Goal: Task Accomplishment & Management: Manage account settings

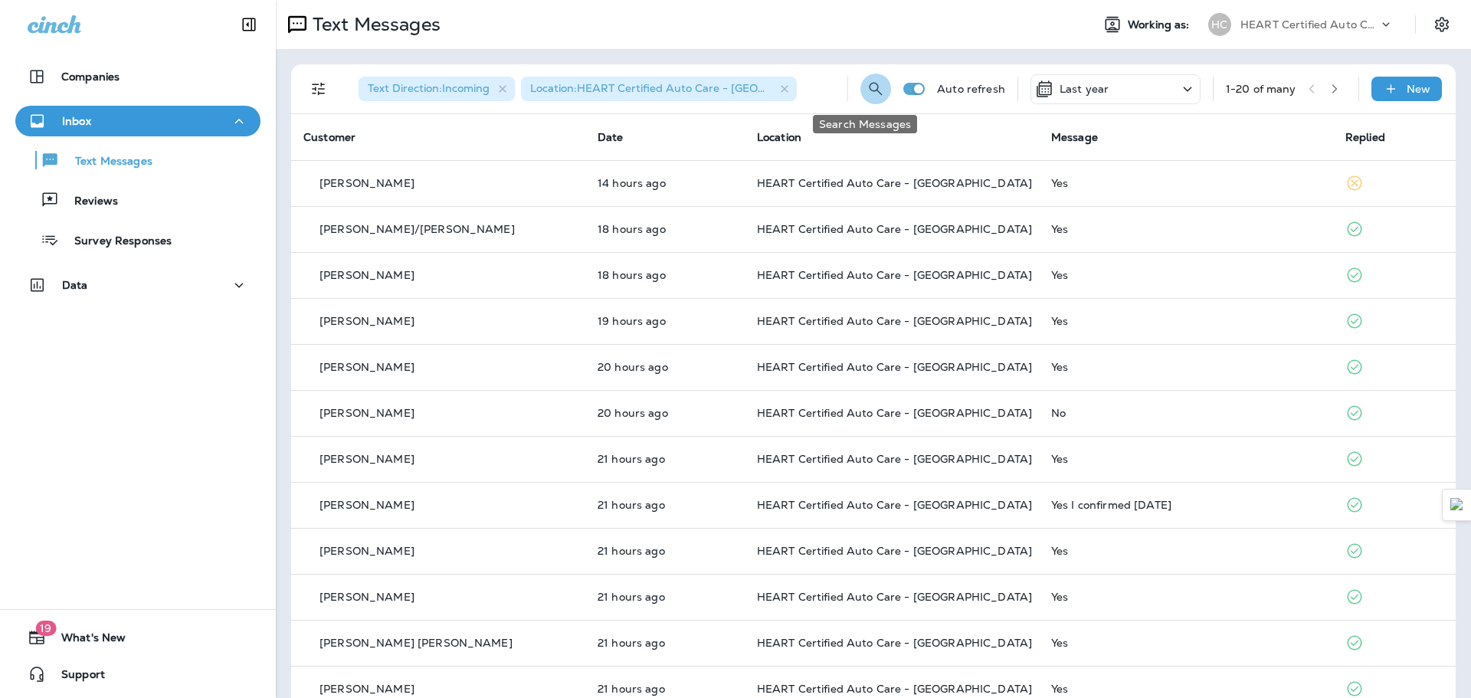
click at [867, 87] on icon "Search Messages" at bounding box center [876, 89] width 18 height 18
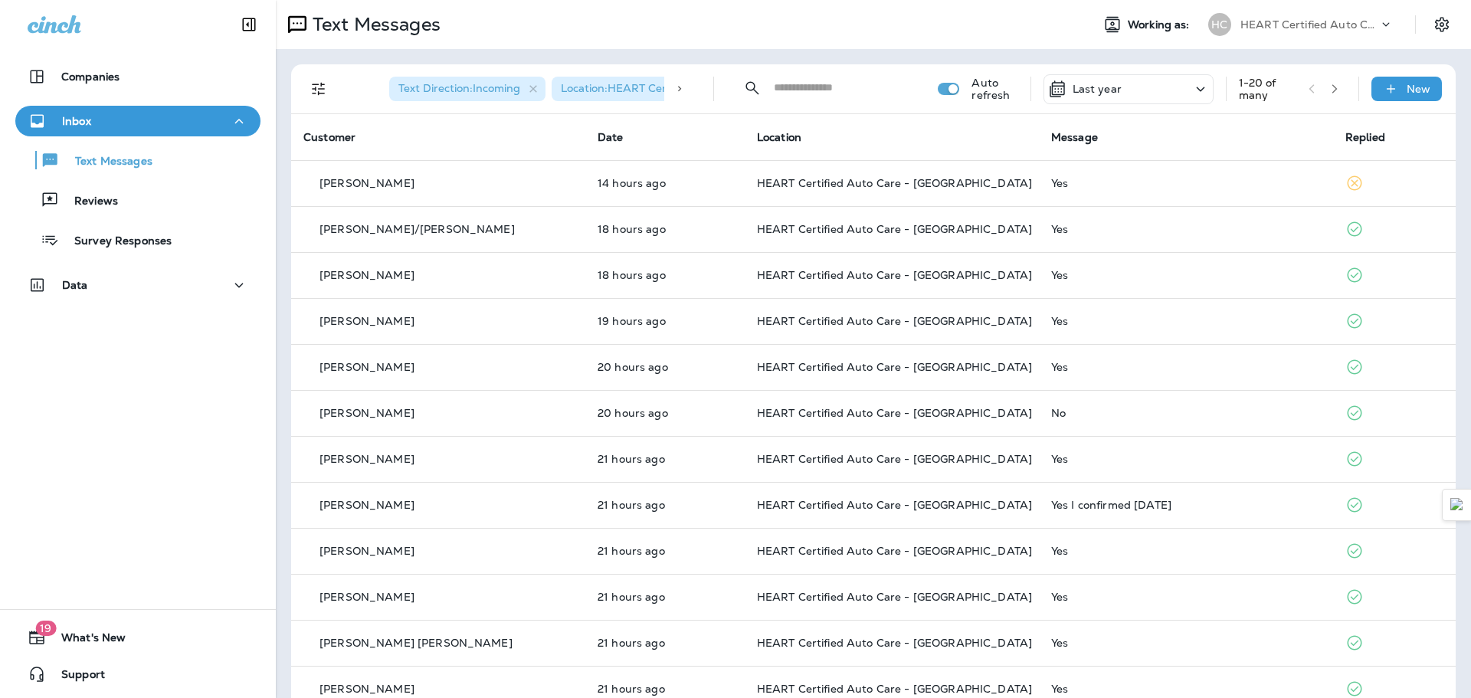
click at [831, 91] on input "text" at bounding box center [842, 87] width 136 height 41
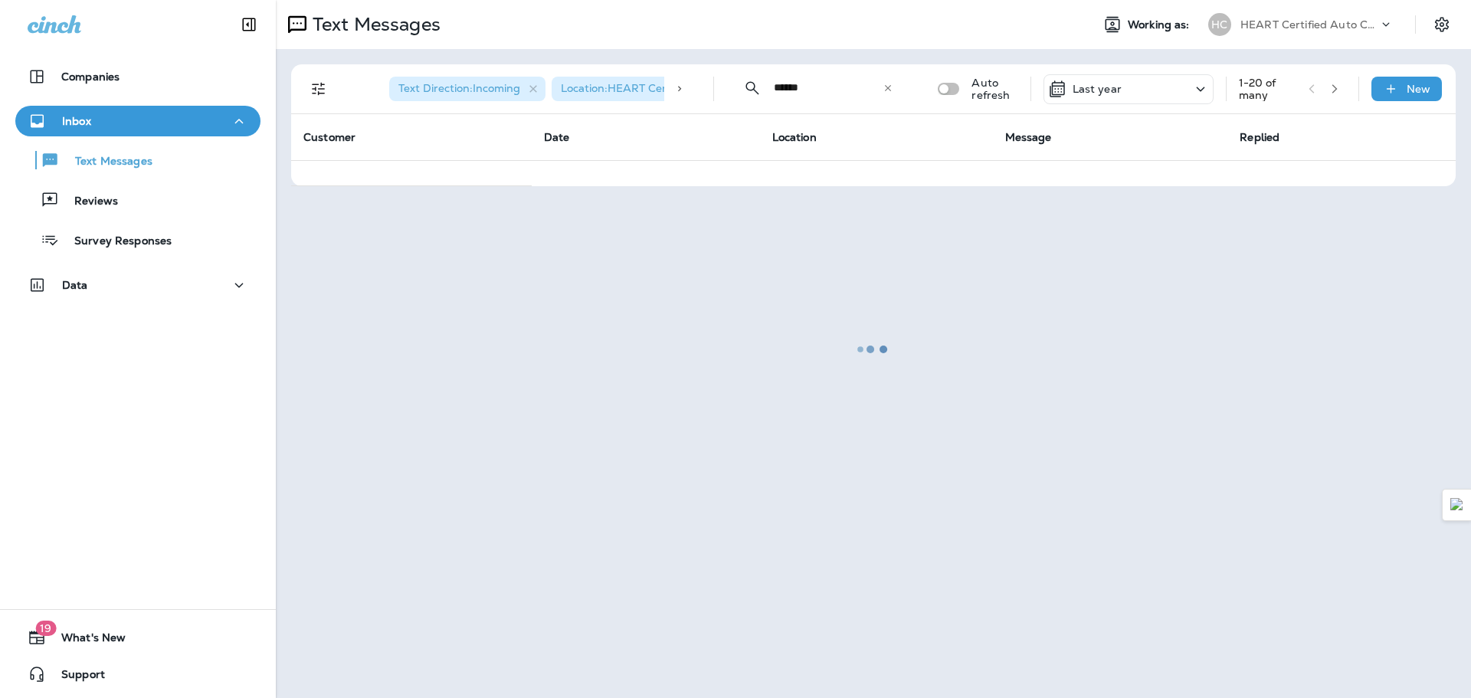
type input "******"
click at [181, 458] on div "Companies Inbox Text Messages Reviews Survey Responses Data 19 What's New Suppo…" at bounding box center [138, 349] width 276 height 698
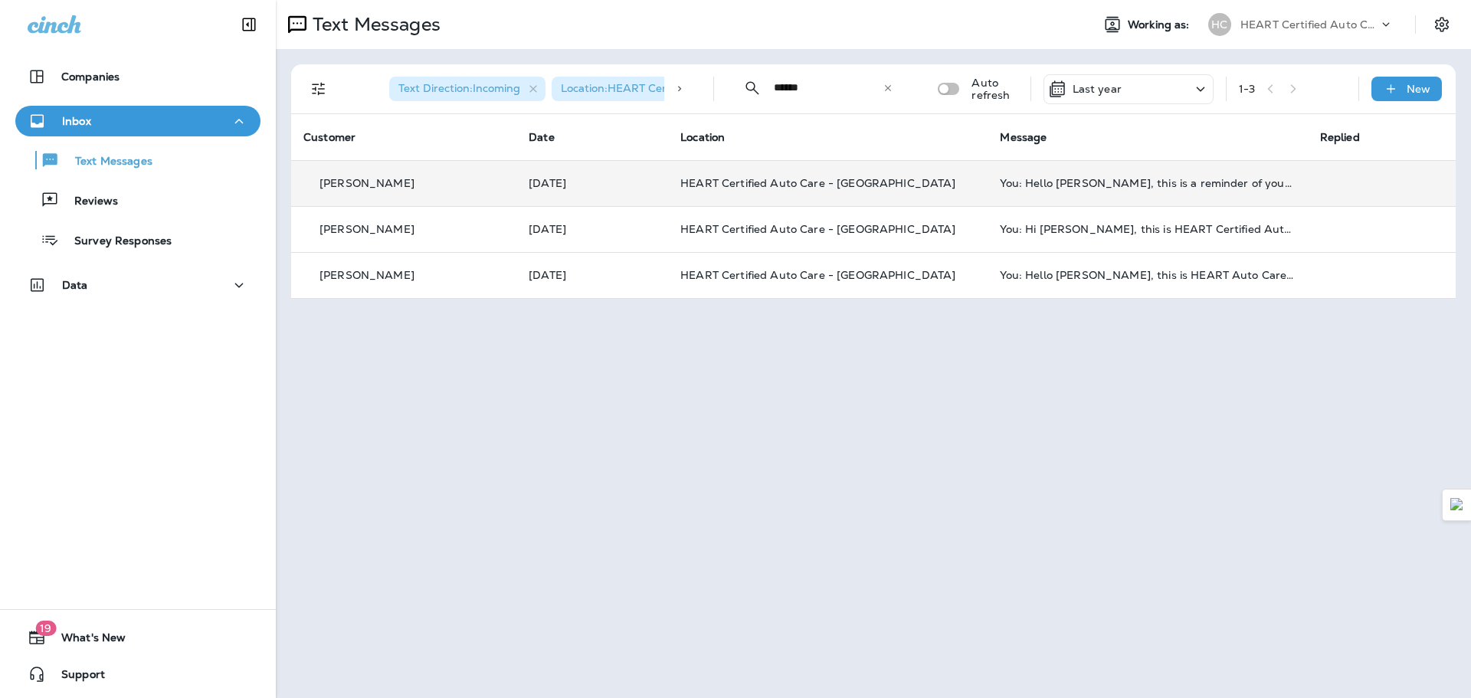
click at [437, 188] on div "[PERSON_NAME]" at bounding box center [403, 183] width 201 height 16
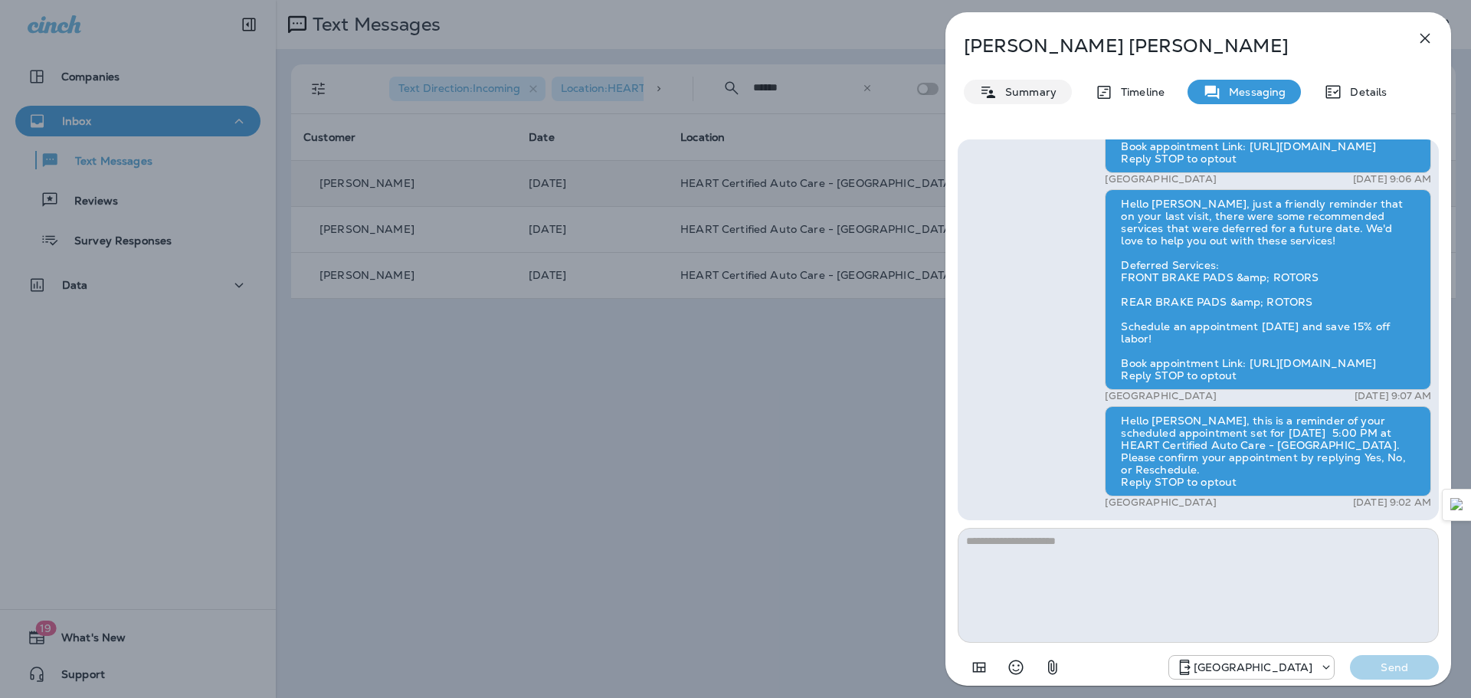
click at [980, 88] on icon at bounding box center [988, 92] width 18 height 19
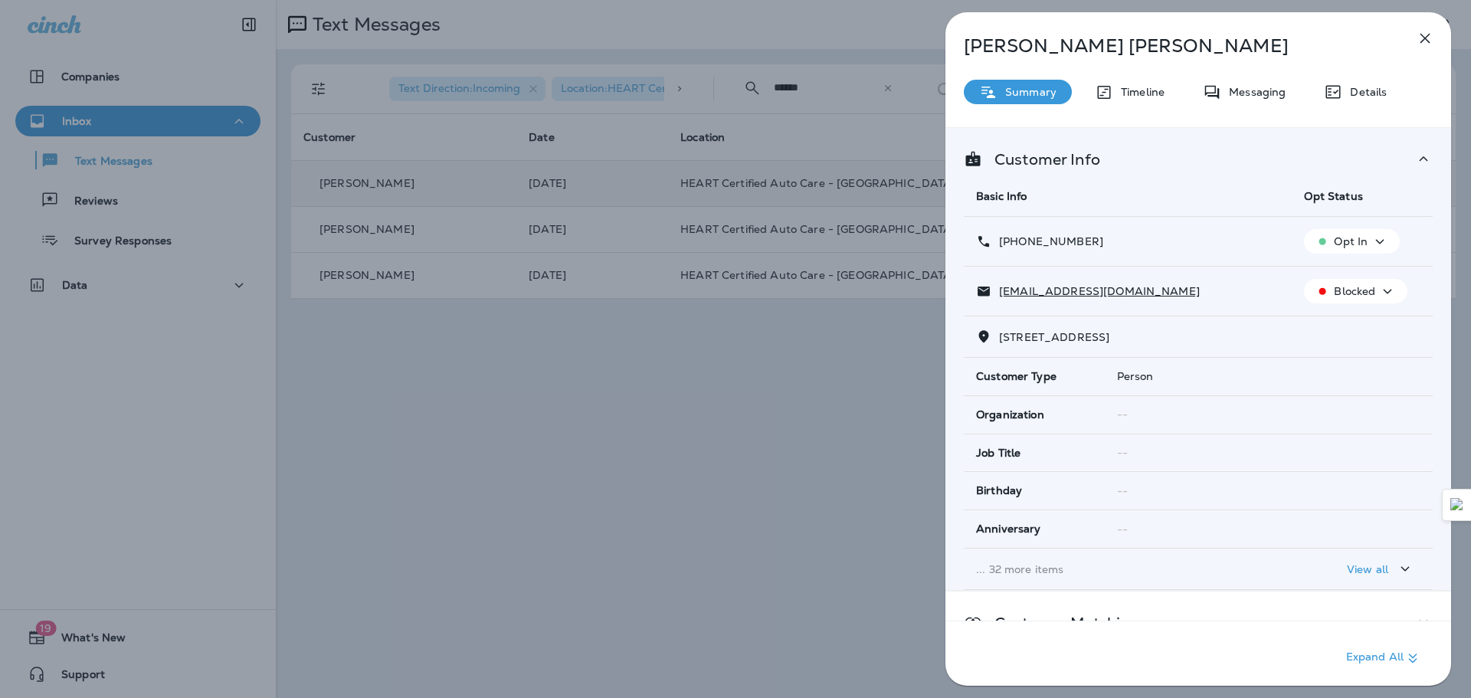
click at [1352, 235] on p "Opt In" at bounding box center [1351, 241] width 34 height 12
click at [1339, 277] on p "Opt out" at bounding box center [1342, 278] width 41 height 12
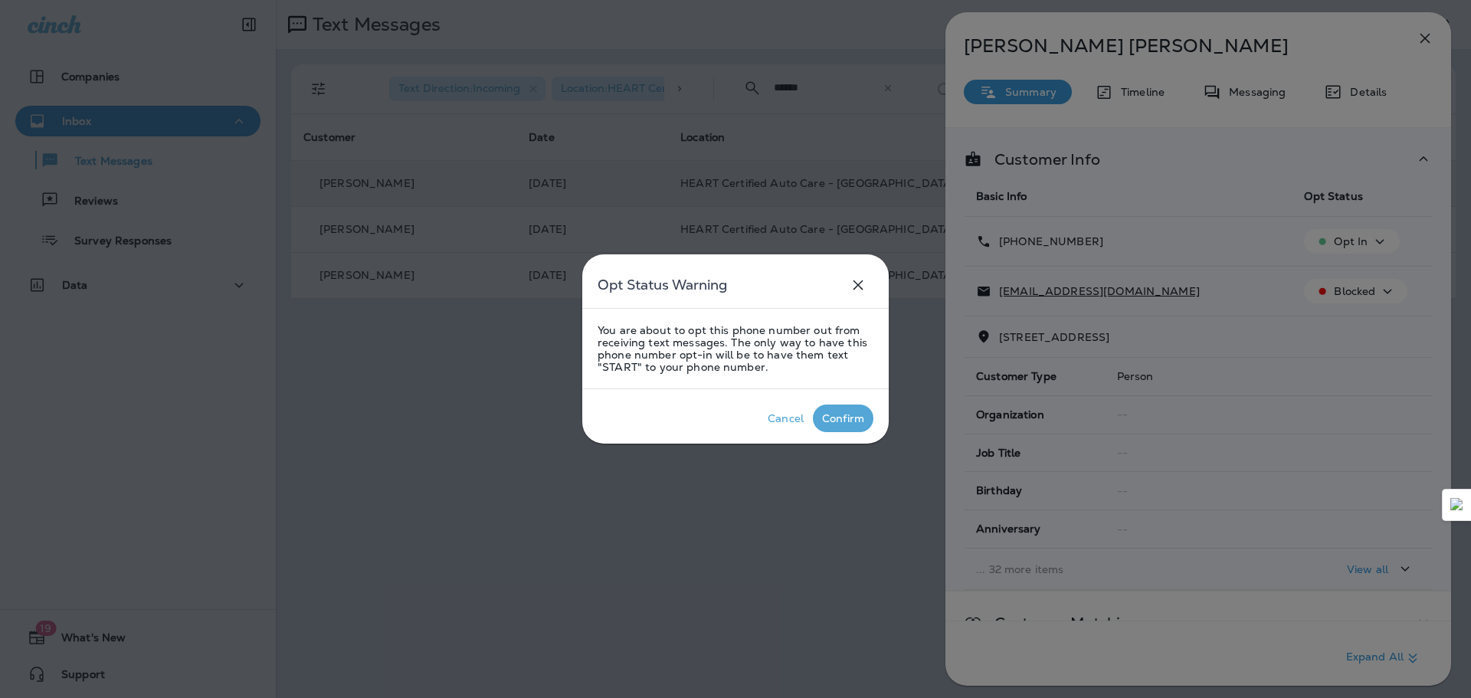
click at [854, 425] on p "Confirm" at bounding box center [843, 418] width 48 height 18
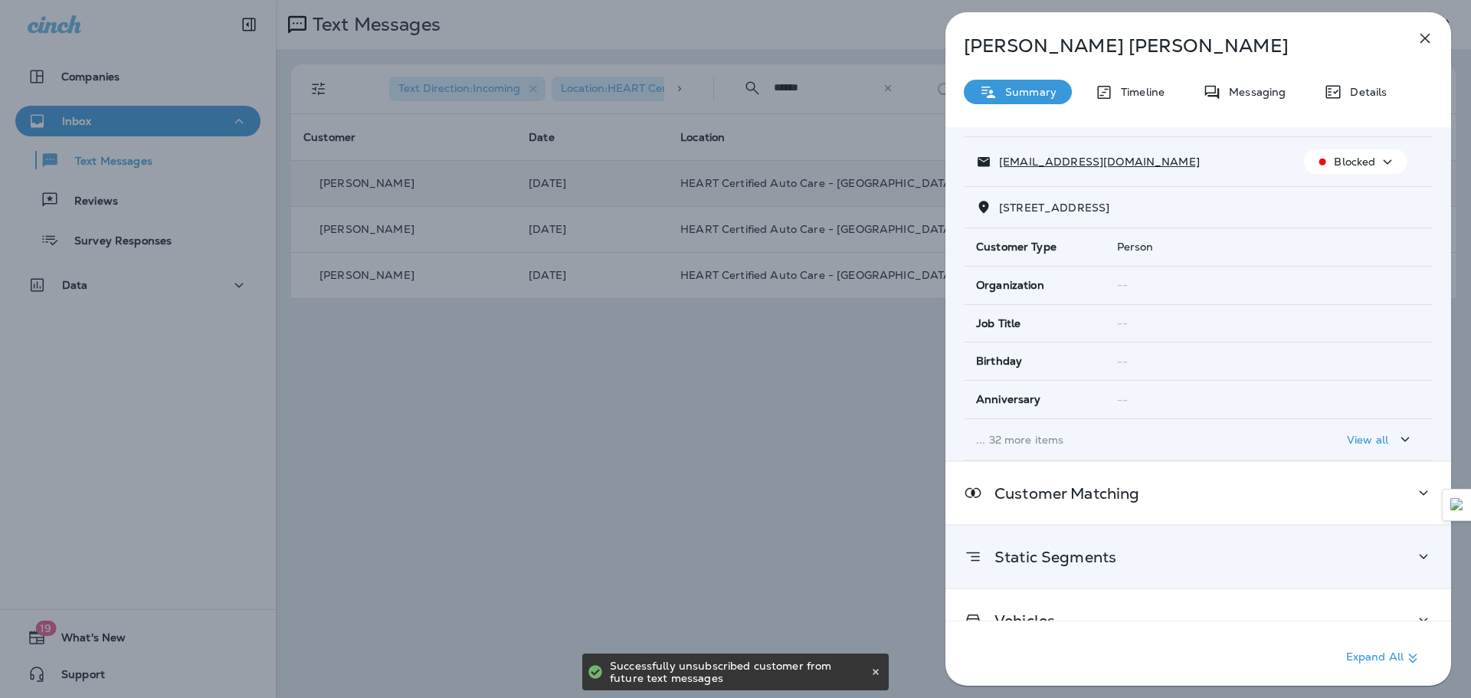
scroll to position [161, 0]
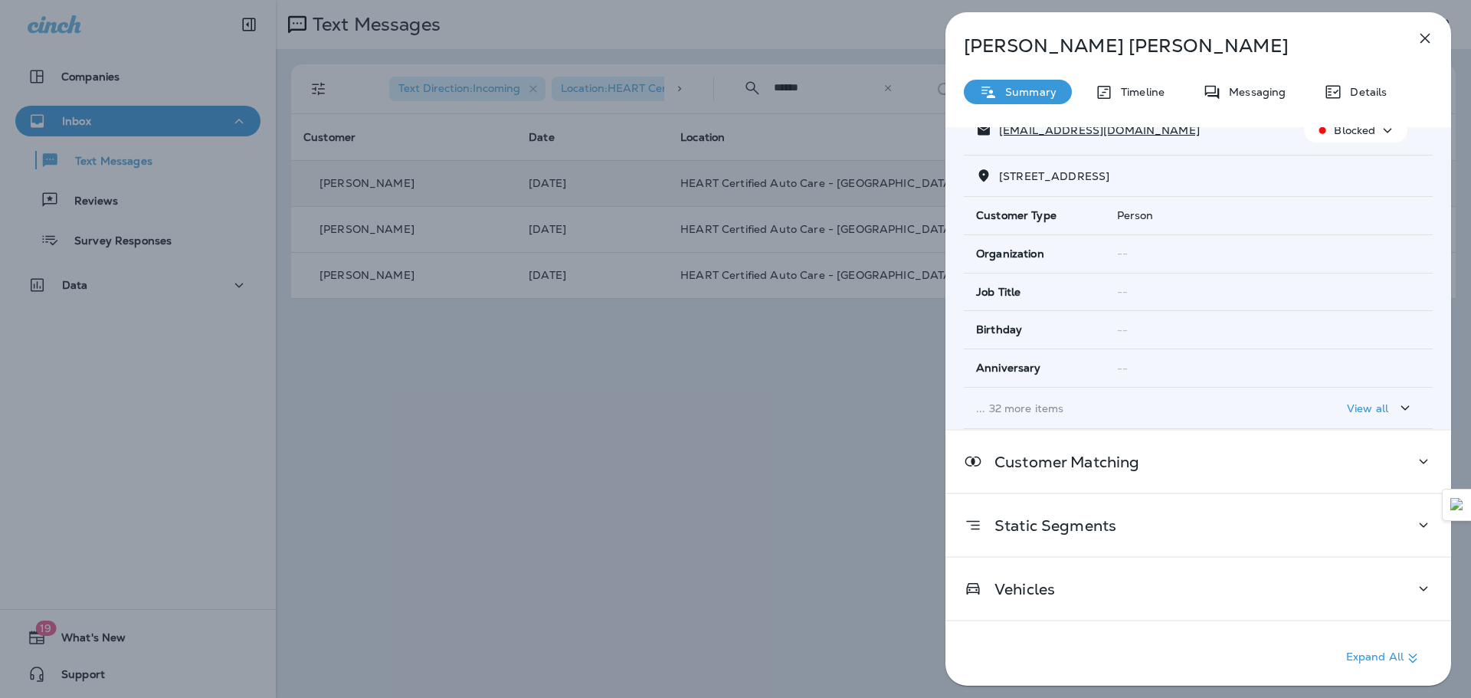
click at [1421, 37] on icon "button" at bounding box center [1425, 38] width 18 height 18
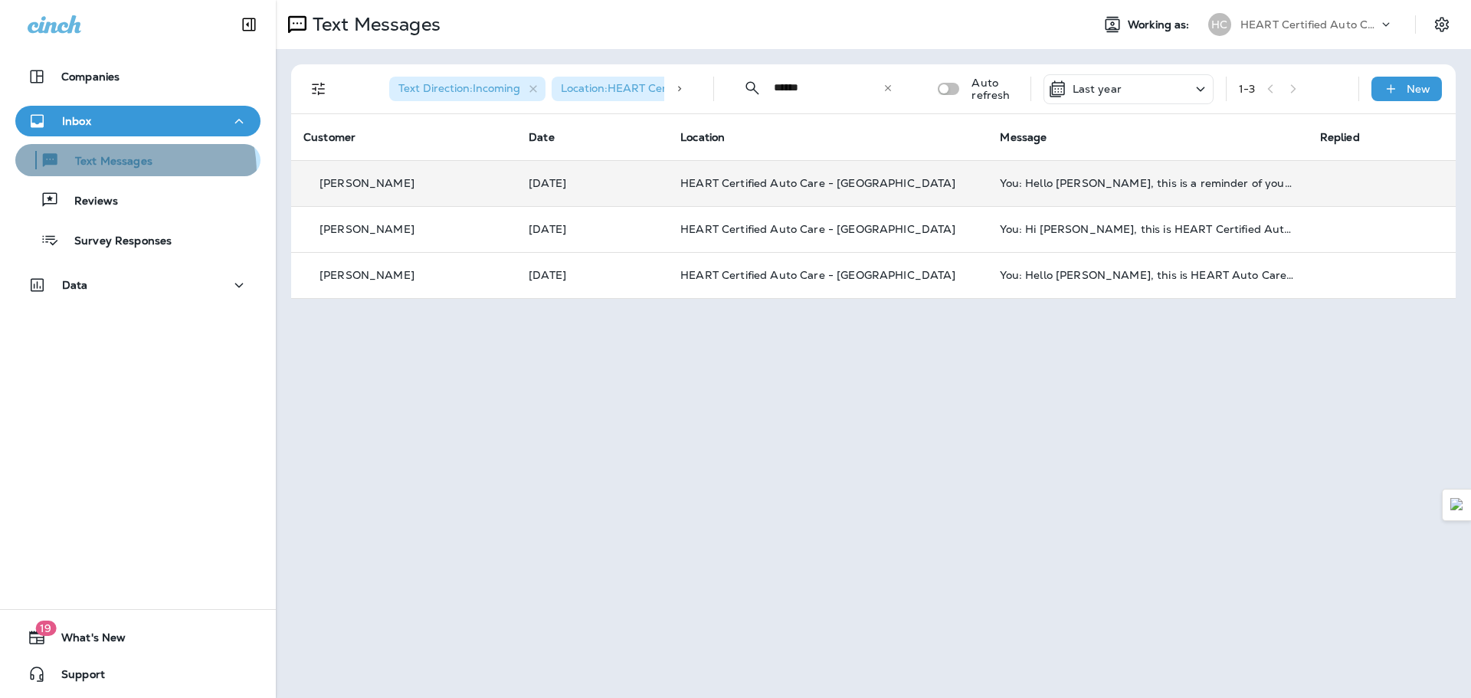
click at [103, 174] on button "Text Messages" at bounding box center [137, 160] width 245 height 32
click at [107, 171] on div "Text Messages" at bounding box center [86, 160] width 131 height 23
click at [110, 182] on div "Text Messages Reviews Survey Responses" at bounding box center [137, 196] width 245 height 120
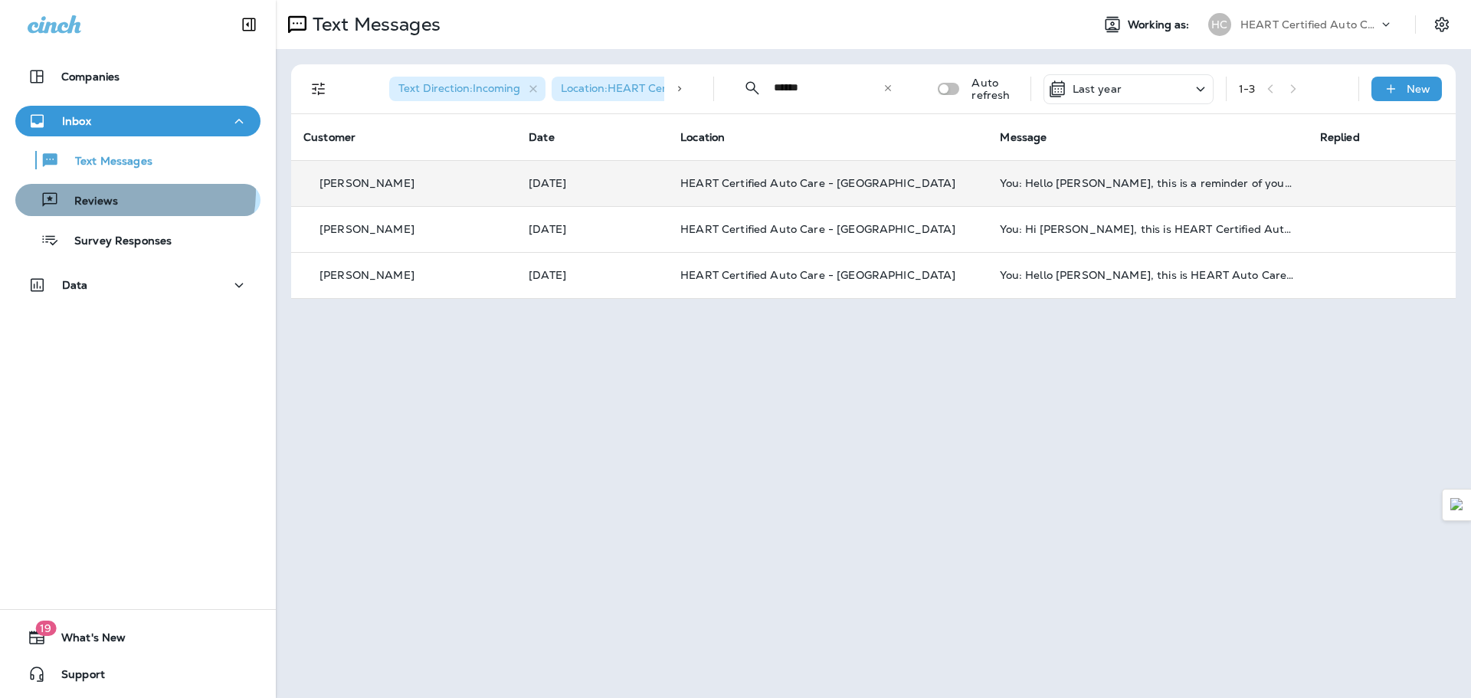
click at [120, 192] on div "Reviews" at bounding box center [137, 199] width 233 height 23
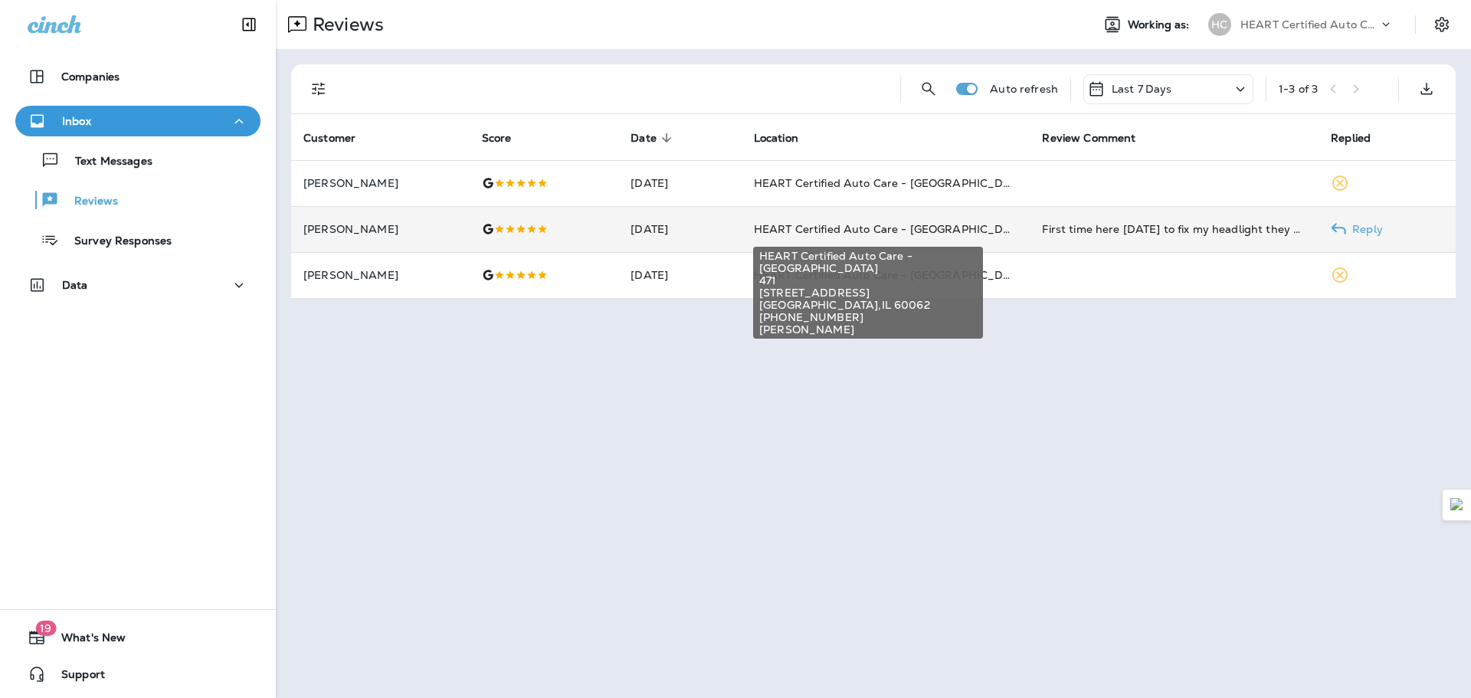
click at [866, 234] on span "HEART Certified Auto Care - [GEOGRAPHIC_DATA]" at bounding box center [891, 229] width 275 height 14
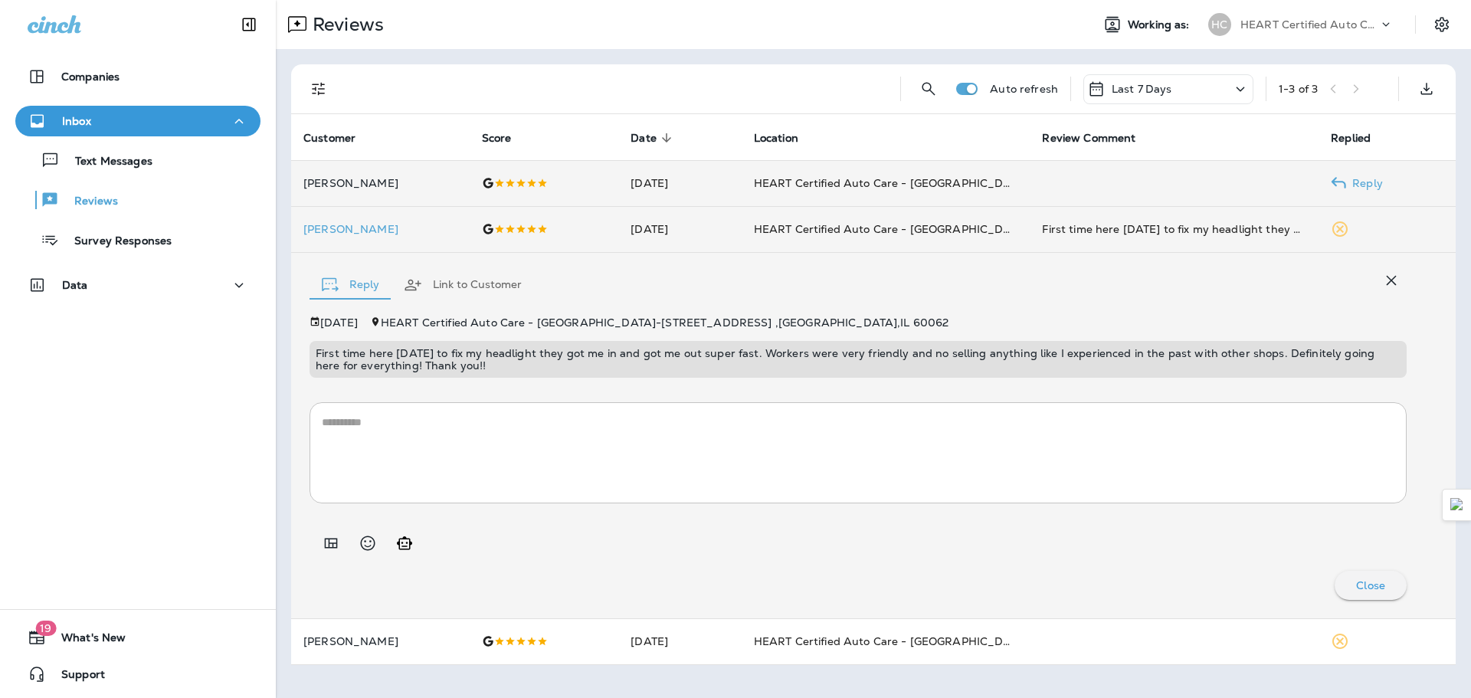
click at [377, 182] on p "[PERSON_NAME]" at bounding box center [380, 183] width 154 height 12
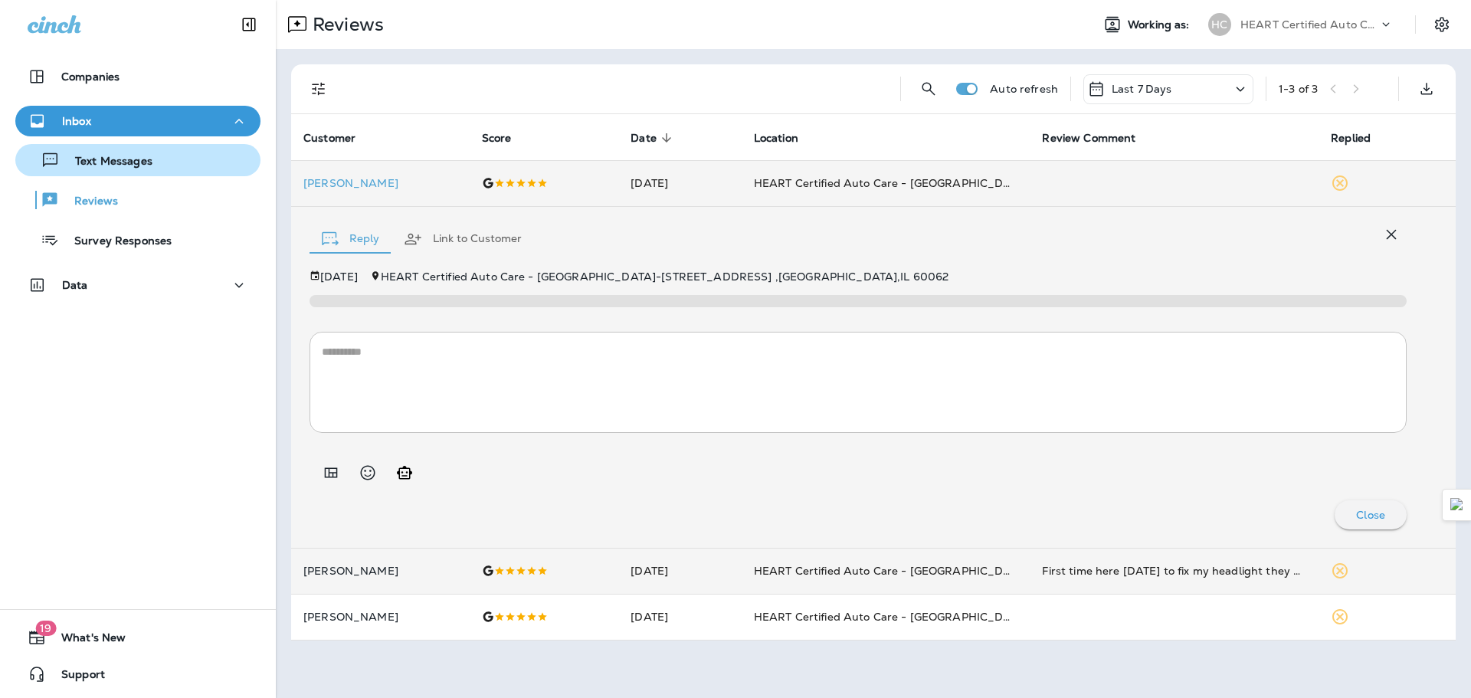
click at [99, 162] on p "Text Messages" at bounding box center [106, 162] width 93 height 15
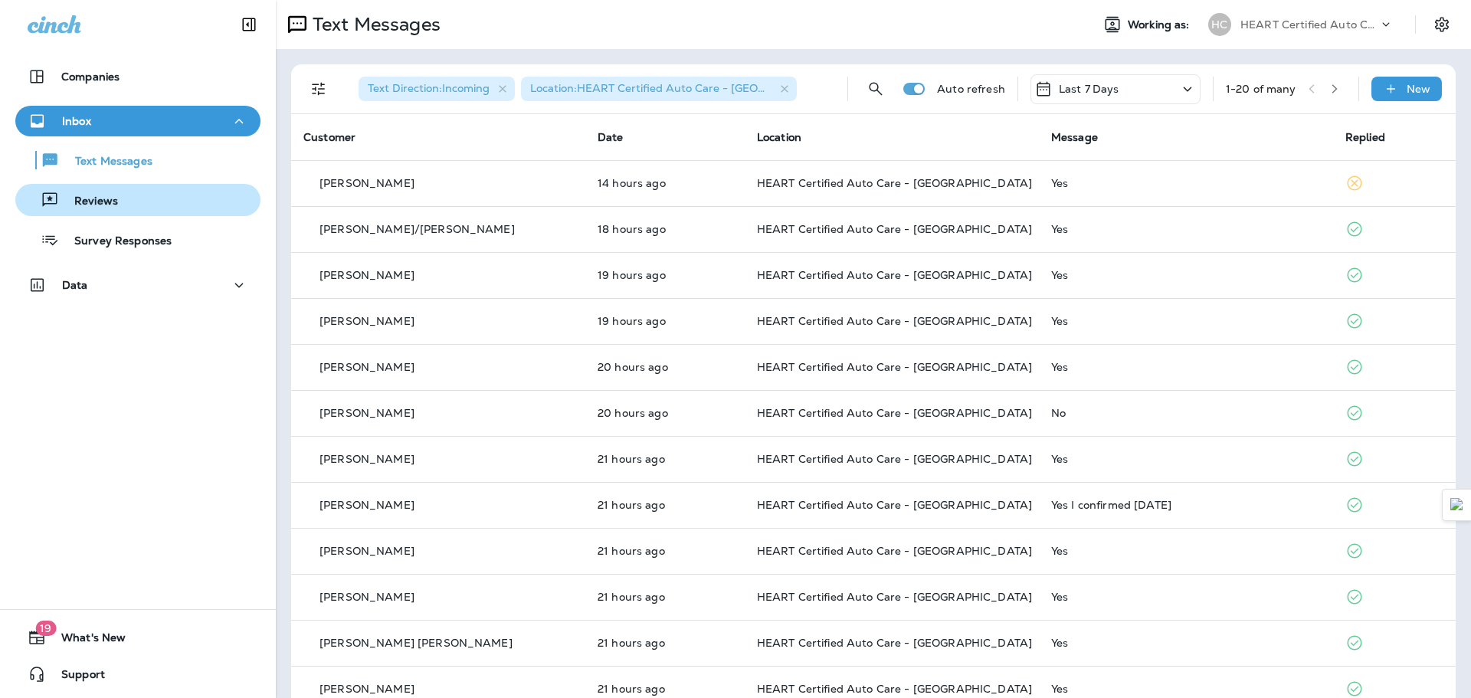
click at [116, 190] on div "Reviews" at bounding box center [69, 199] width 97 height 23
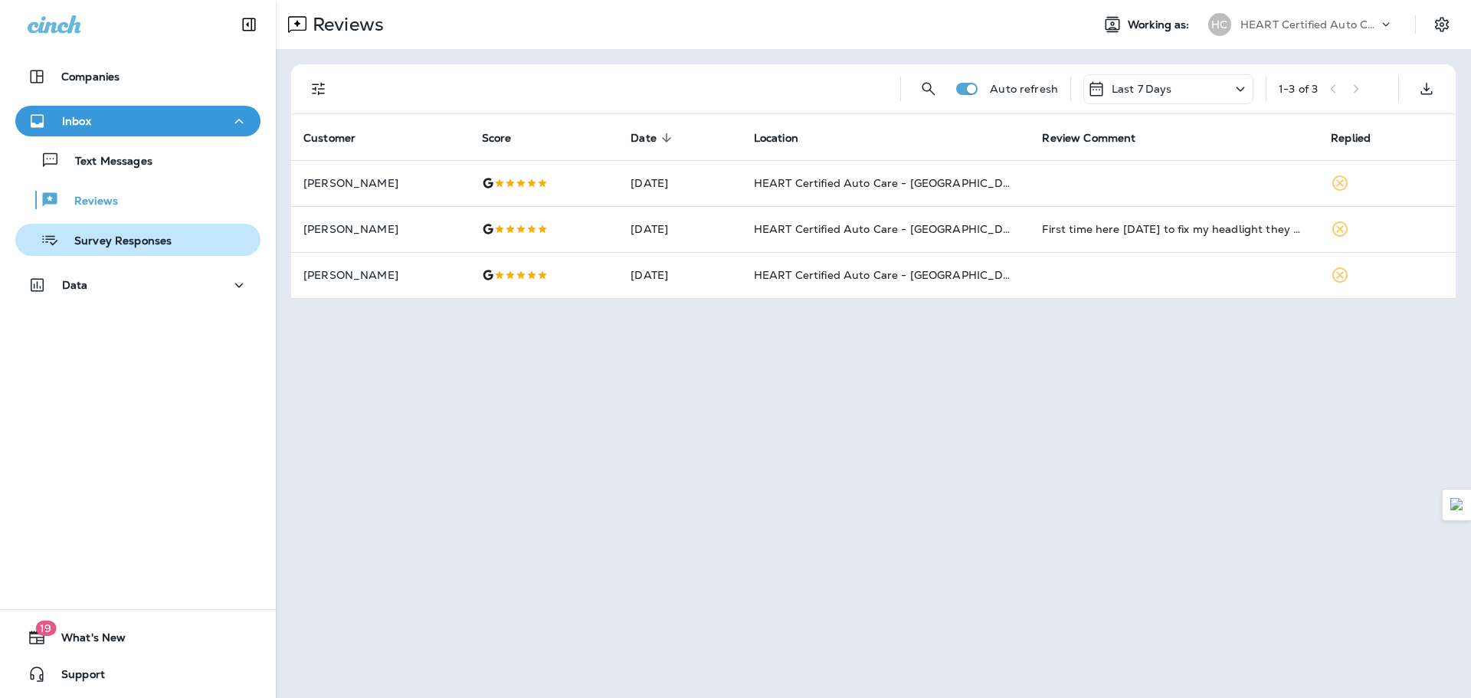
click at [143, 234] on p "Survey Responses" at bounding box center [115, 241] width 113 height 15
